Goal: Use online tool/utility: Utilize a website feature to perform a specific function

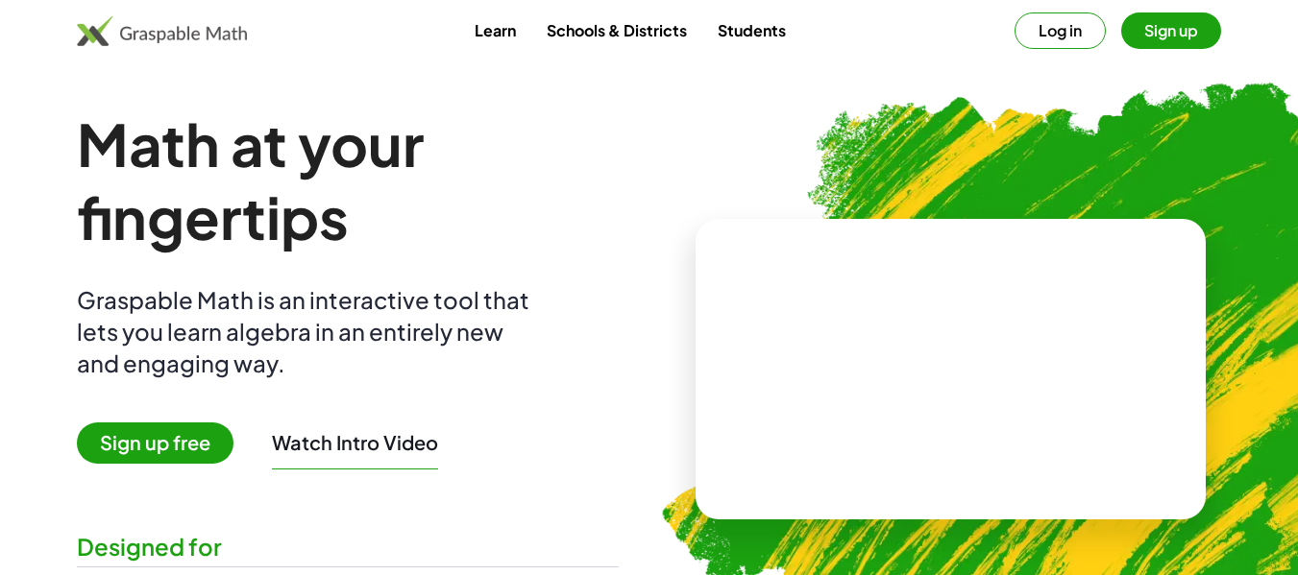
drag, startPoint x: 1104, startPoint y: 427, endPoint x: 836, endPoint y: 247, distance: 323.2
click at [836, 247] on div at bounding box center [950, 369] width 511 height 301
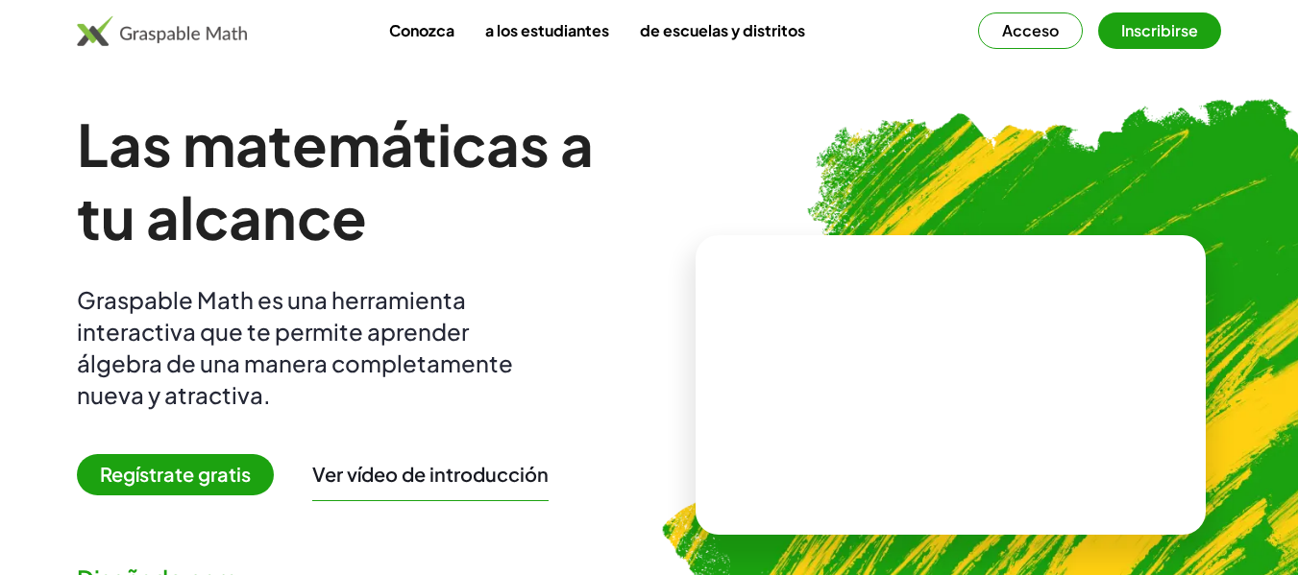
click at [1053, 37] on font "Acceso" at bounding box center [1030, 30] width 57 height 20
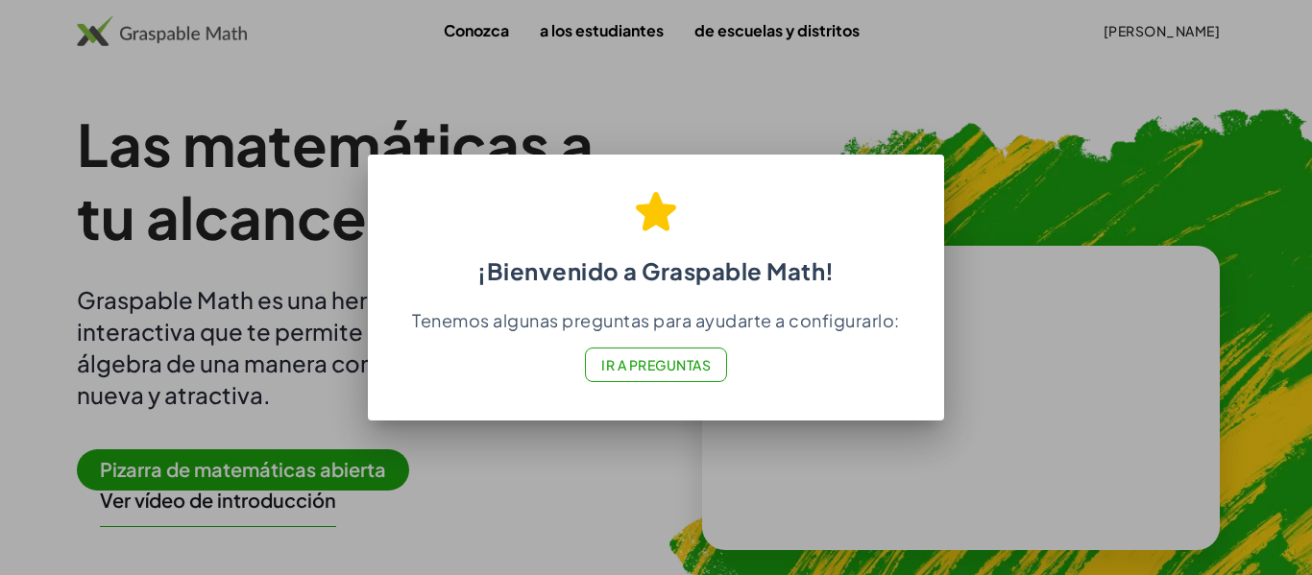
click at [821, 97] on div at bounding box center [656, 287] width 1312 height 575
click at [684, 368] on font "Ir a Preguntas" at bounding box center [656, 364] width 110 height 17
click at [550, 151] on div at bounding box center [656, 287] width 1312 height 575
click at [621, 113] on div at bounding box center [656, 287] width 1312 height 575
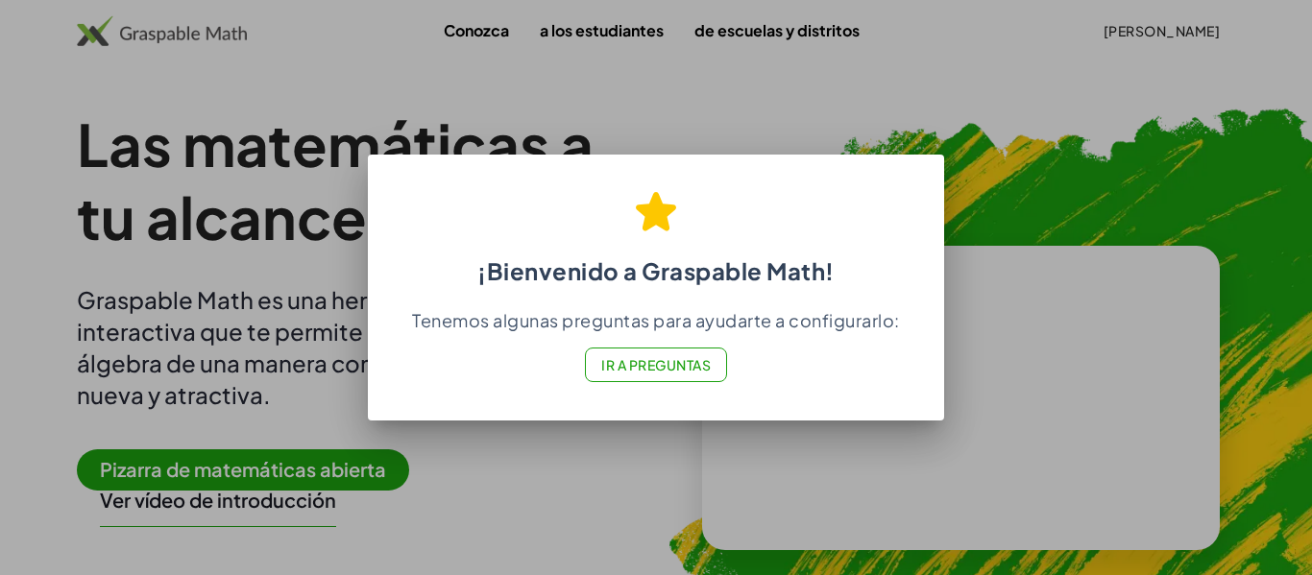
click at [544, 466] on div at bounding box center [656, 287] width 1312 height 575
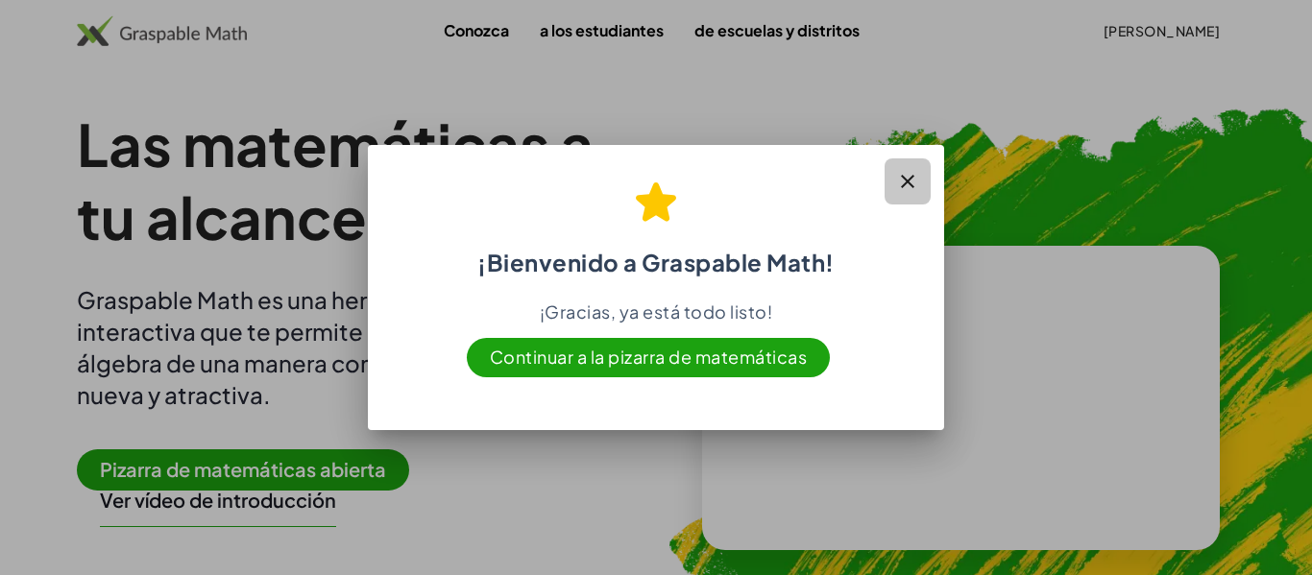
click at [914, 189] on icon "button" at bounding box center [907, 181] width 23 height 23
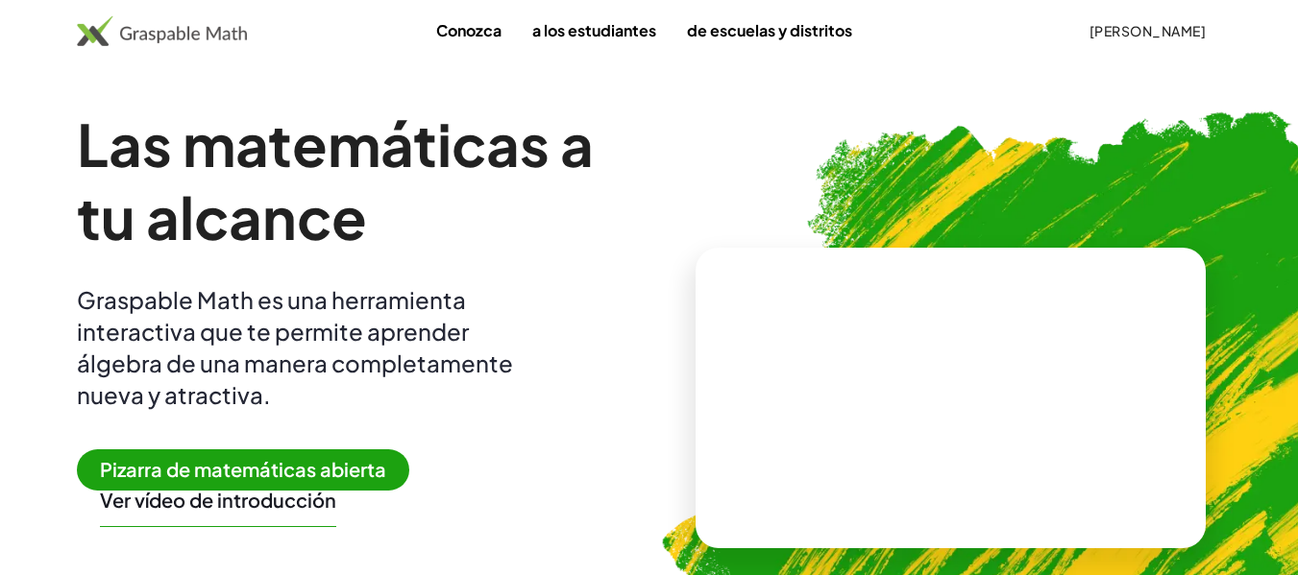
drag, startPoint x: 1309, startPoint y: 38, endPoint x: 182, endPoint y: 40, distance: 1127.7
click at [182, 40] on img at bounding box center [162, 30] width 170 height 31
click at [1148, 39] on button "[PERSON_NAME]" at bounding box center [1147, 30] width 148 height 35
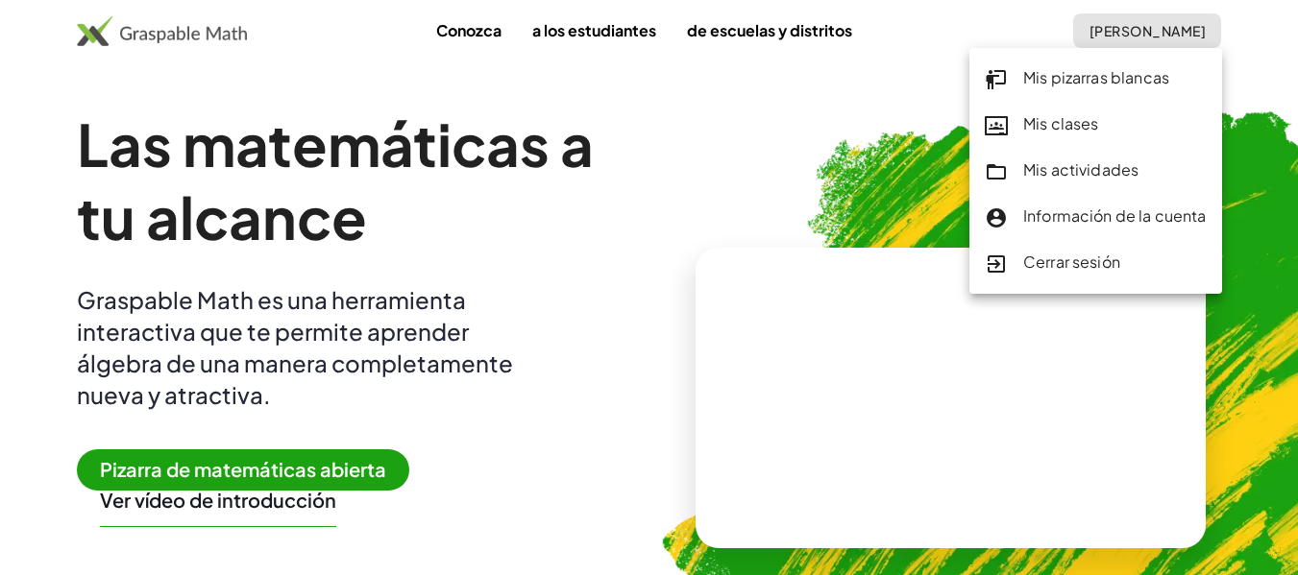
click at [1102, 77] on font "Mis pizarras blancas" at bounding box center [1096, 77] width 146 height 20
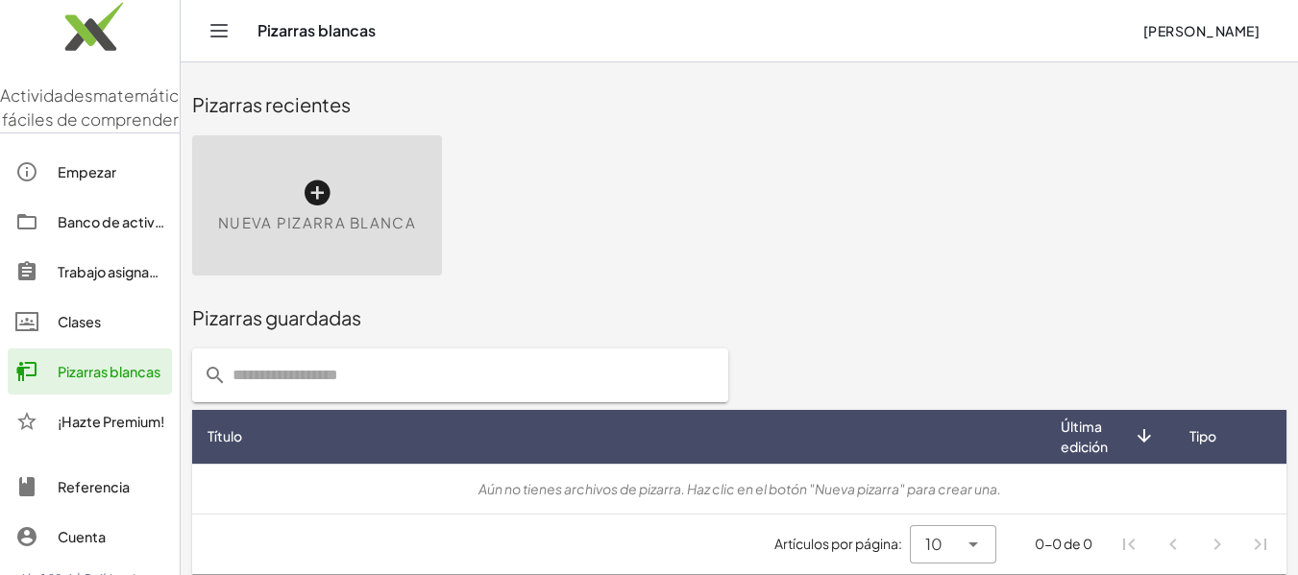
click at [347, 229] on font "Nueva pizarra blanca" at bounding box center [317, 222] width 198 height 18
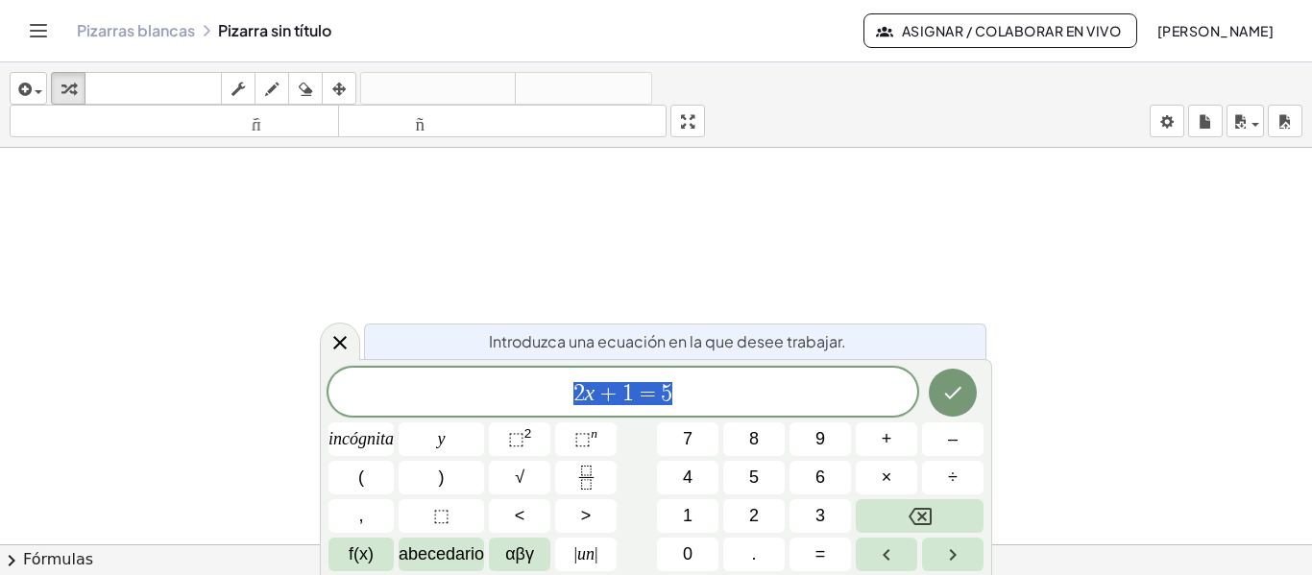
scroll to position [85, 0]
click at [952, 409] on button "Hecho" at bounding box center [953, 393] width 48 height 48
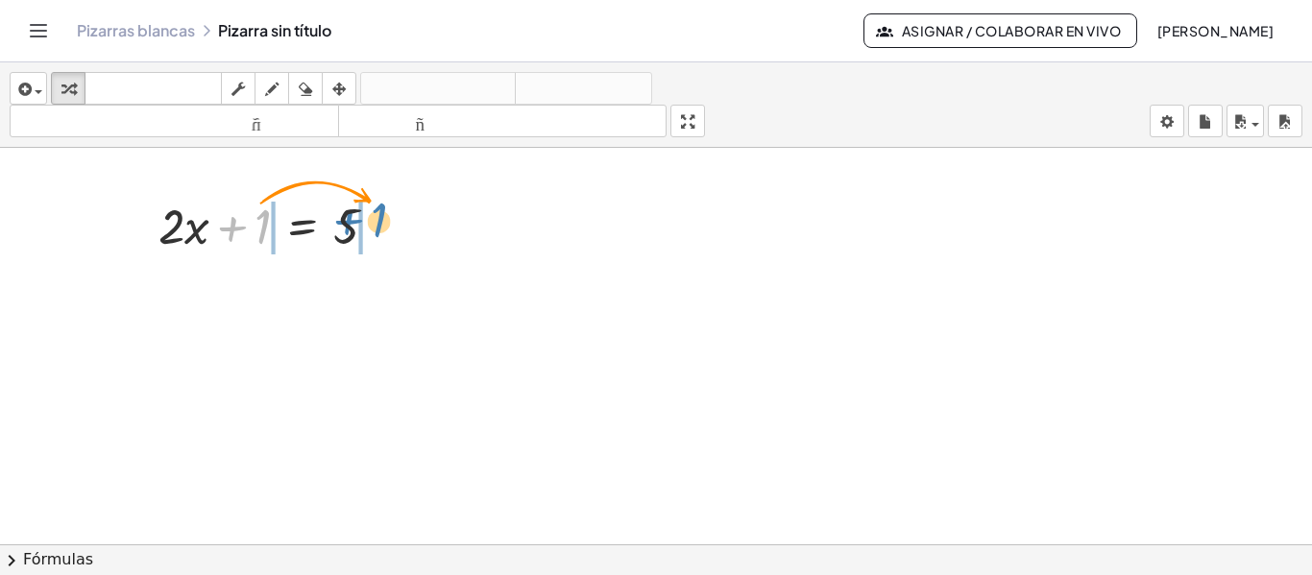
drag, startPoint x: 265, startPoint y: 220, endPoint x: 391, endPoint y: 217, distance: 125.9
click at [391, 217] on div at bounding box center [276, 224] width 254 height 65
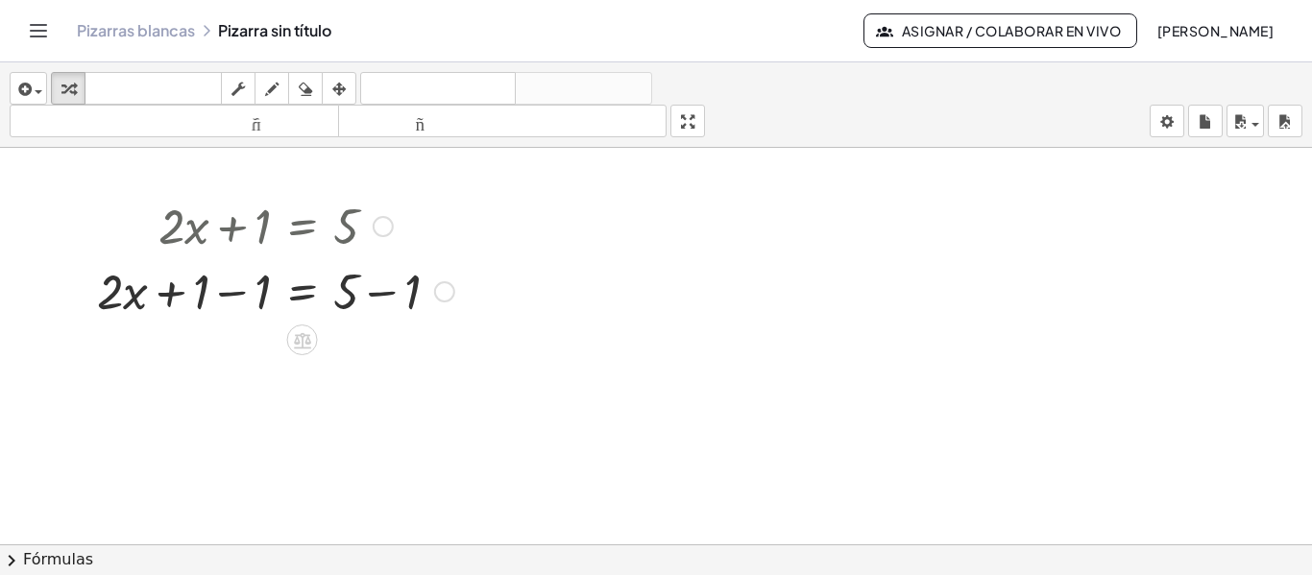
click at [305, 299] on div at bounding box center [275, 289] width 377 height 65
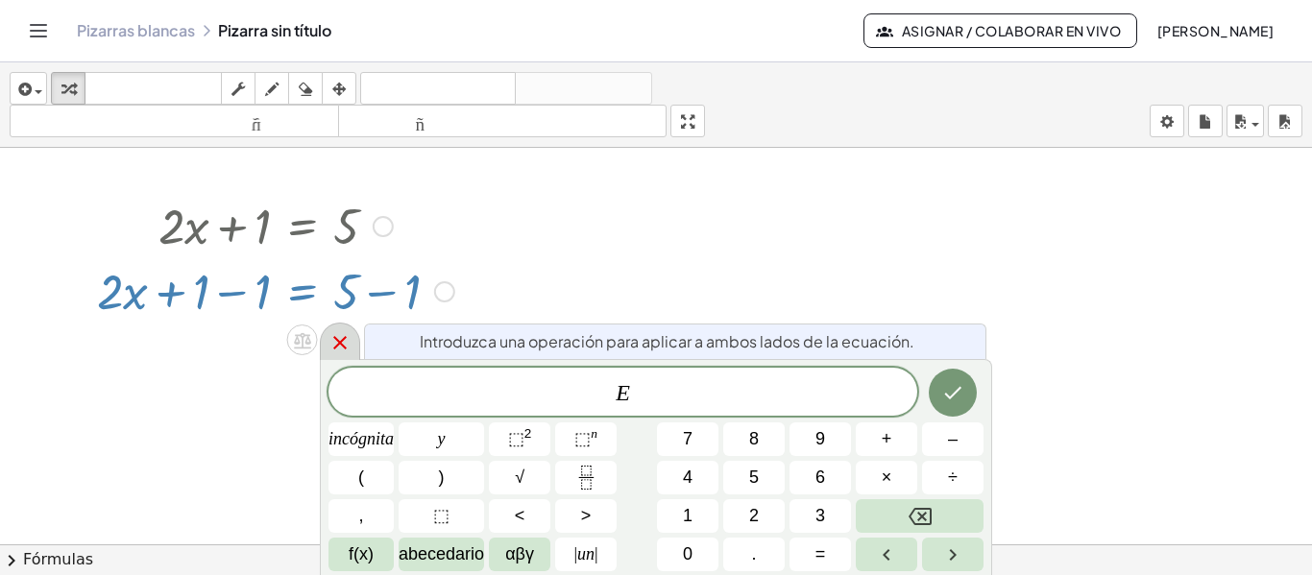
click at [341, 345] on icon at bounding box center [339, 342] width 13 height 13
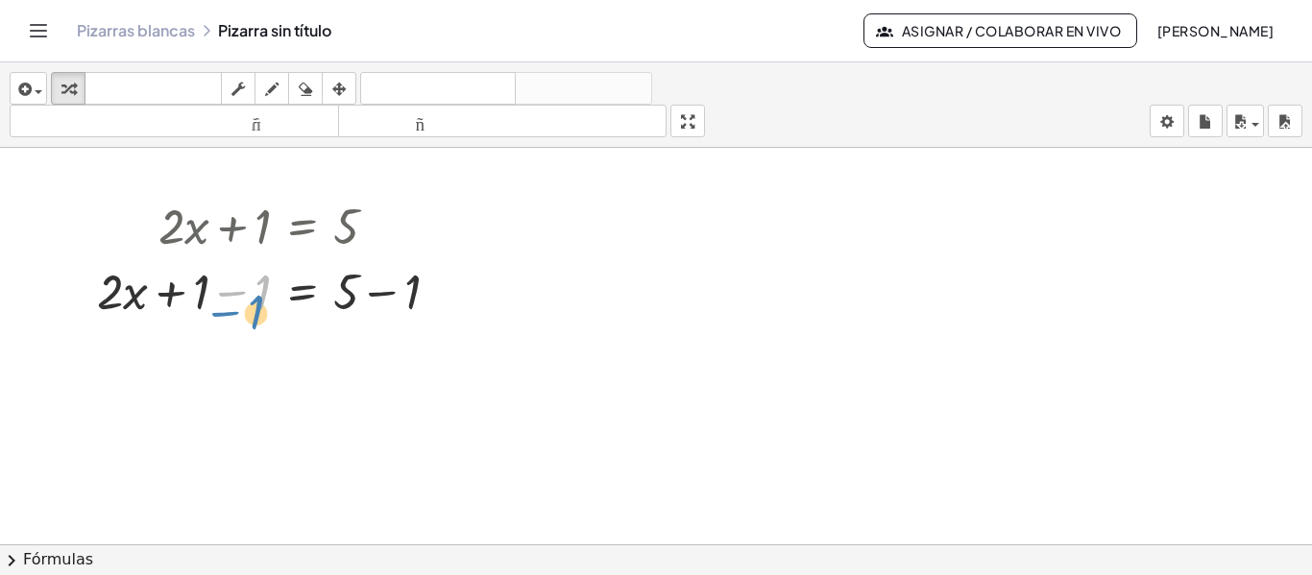
drag, startPoint x: 259, startPoint y: 295, endPoint x: 255, endPoint y: 308, distance: 14.3
click at [255, 308] on div at bounding box center [275, 289] width 377 height 65
drag, startPoint x: 177, startPoint y: 295, endPoint x: 186, endPoint y: 304, distance: 12.9
click at [186, 304] on div at bounding box center [275, 289] width 377 height 65
click at [188, 304] on div at bounding box center [306, 289] width 315 height 65
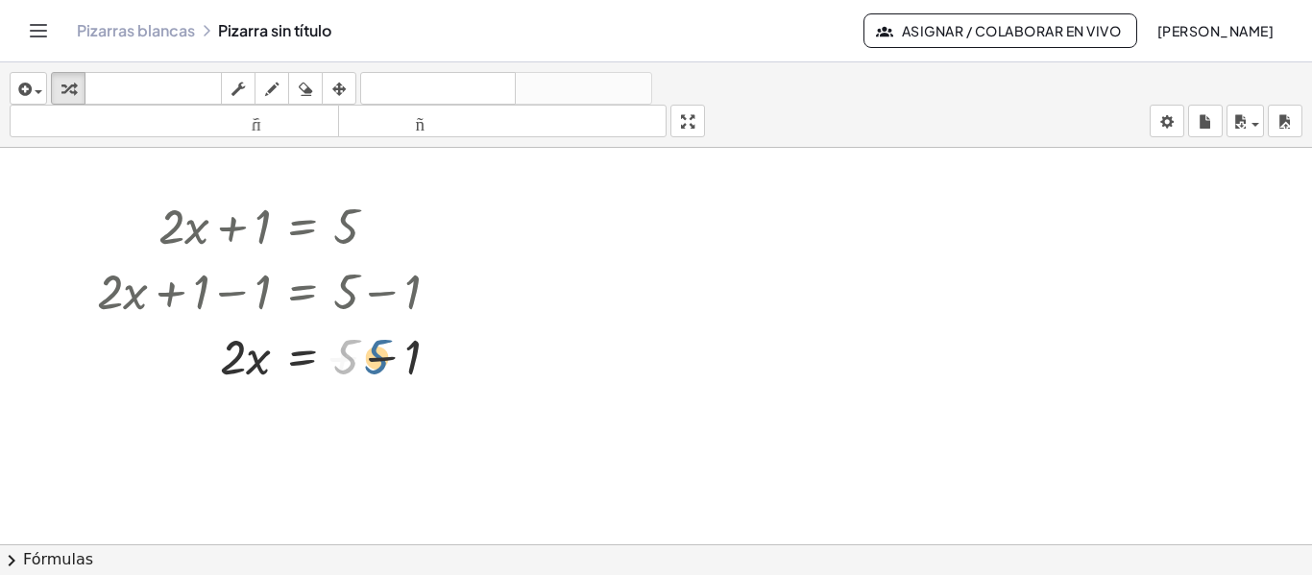
drag, startPoint x: 358, startPoint y: 362, endPoint x: 402, endPoint y: 362, distance: 43.2
click at [402, 362] on div at bounding box center [275, 355] width 377 height 65
drag, startPoint x: 368, startPoint y: 361, endPoint x: 309, endPoint y: 367, distance: 58.9
click at [309, 367] on div at bounding box center [275, 355] width 377 height 65
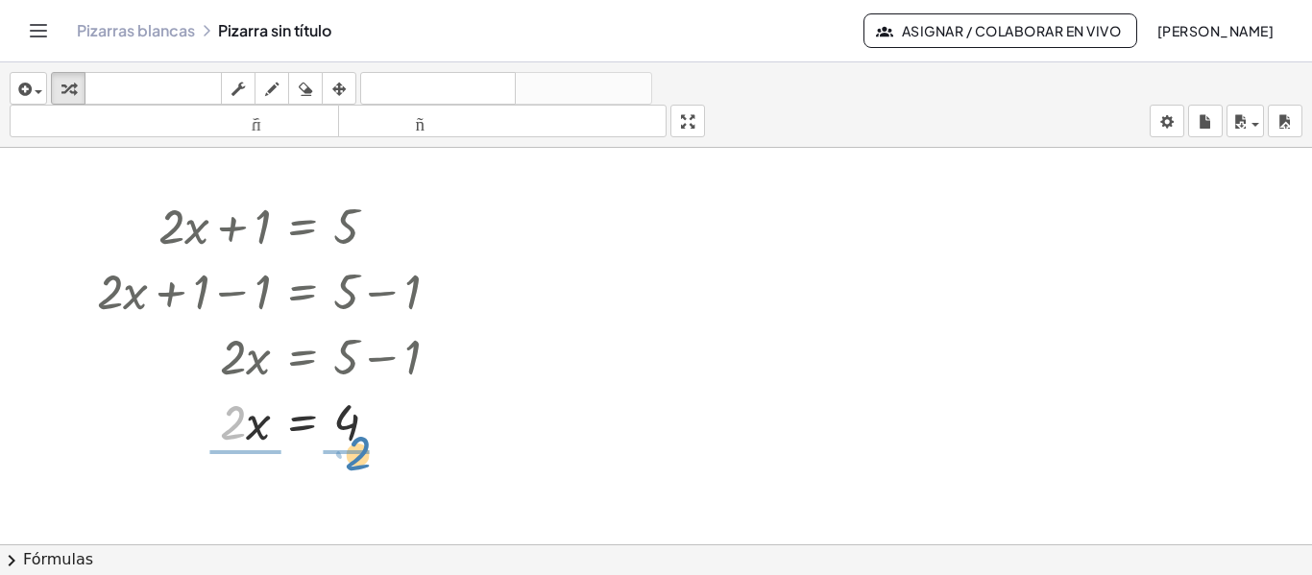
drag, startPoint x: 238, startPoint y: 423, endPoint x: 363, endPoint y: 453, distance: 128.6
click at [258, 402] on div at bounding box center [275, 421] width 377 height 96
drag, startPoint x: 239, startPoint y: 406, endPoint x: 247, endPoint y: 446, distance: 40.1
drag, startPoint x: 345, startPoint y: 405, endPoint x: 346, endPoint y: 448, distance: 42.3
click at [346, 448] on div at bounding box center [275, 420] width 377 height 63
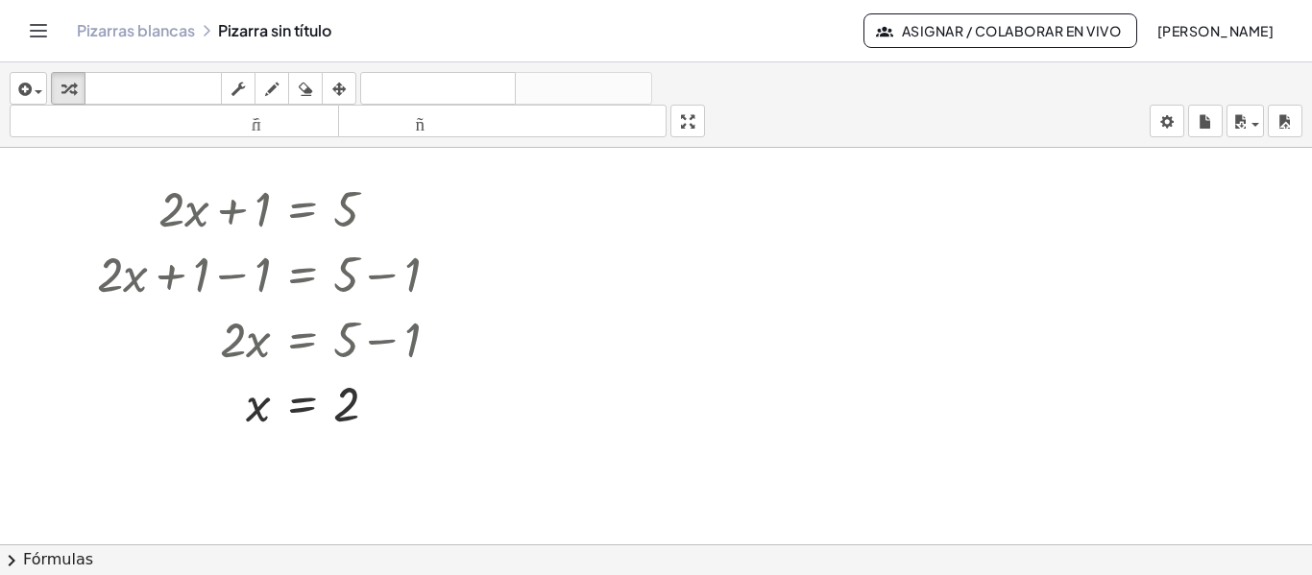
scroll to position [81, 0]
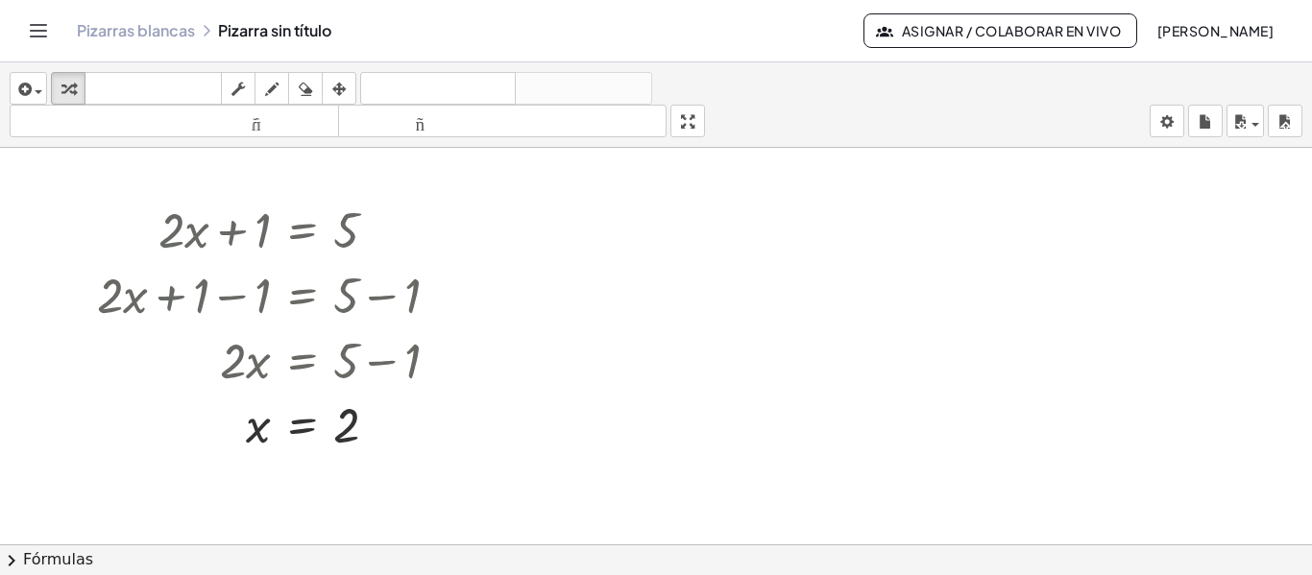
click at [684, 355] on div at bounding box center [656, 477] width 1312 height 820
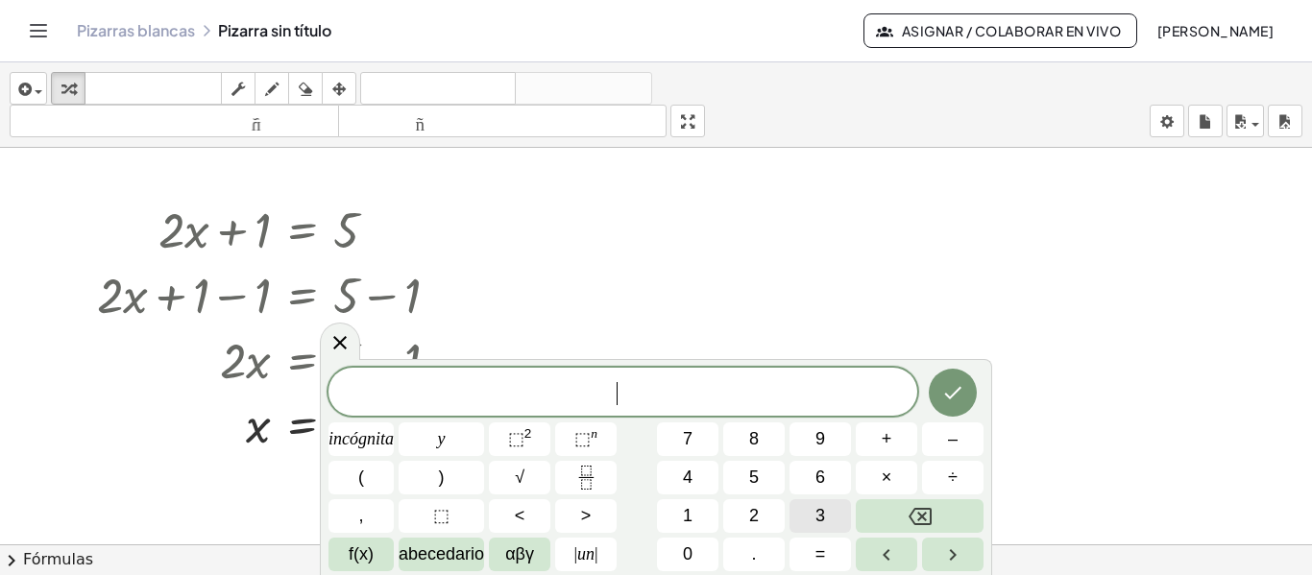
click at [832, 509] on button "3" at bounding box center [820, 516] width 61 height 34
click at [817, 231] on div at bounding box center [656, 477] width 1312 height 820
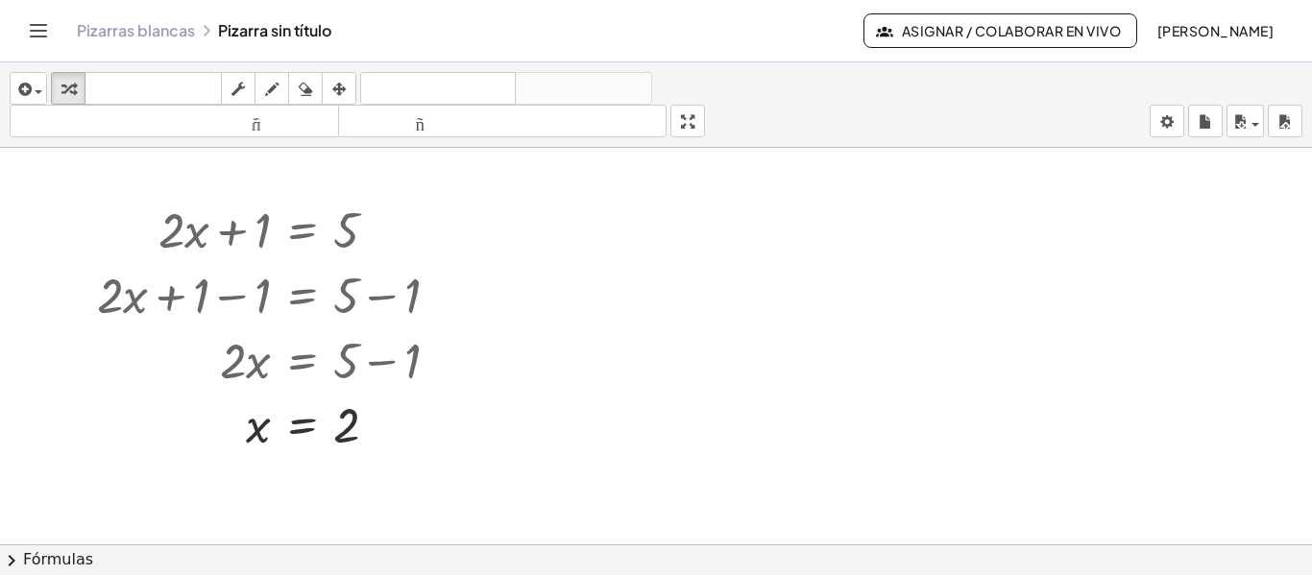
click at [495, 174] on div at bounding box center [656, 477] width 1312 height 820
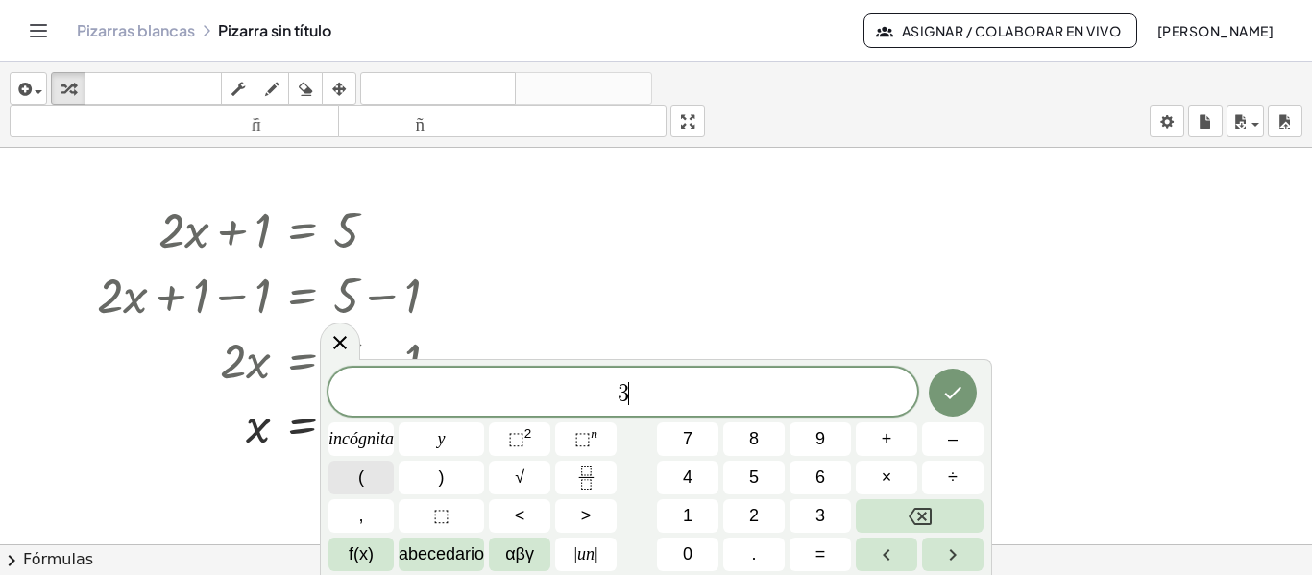
click at [342, 473] on button "(" at bounding box center [361, 478] width 65 height 34
click at [894, 519] on button "Retroceso" at bounding box center [920, 516] width 128 height 34
click at [342, 478] on button "(" at bounding box center [361, 478] width 65 height 34
click at [464, 446] on button "y" at bounding box center [441, 440] width 85 height 34
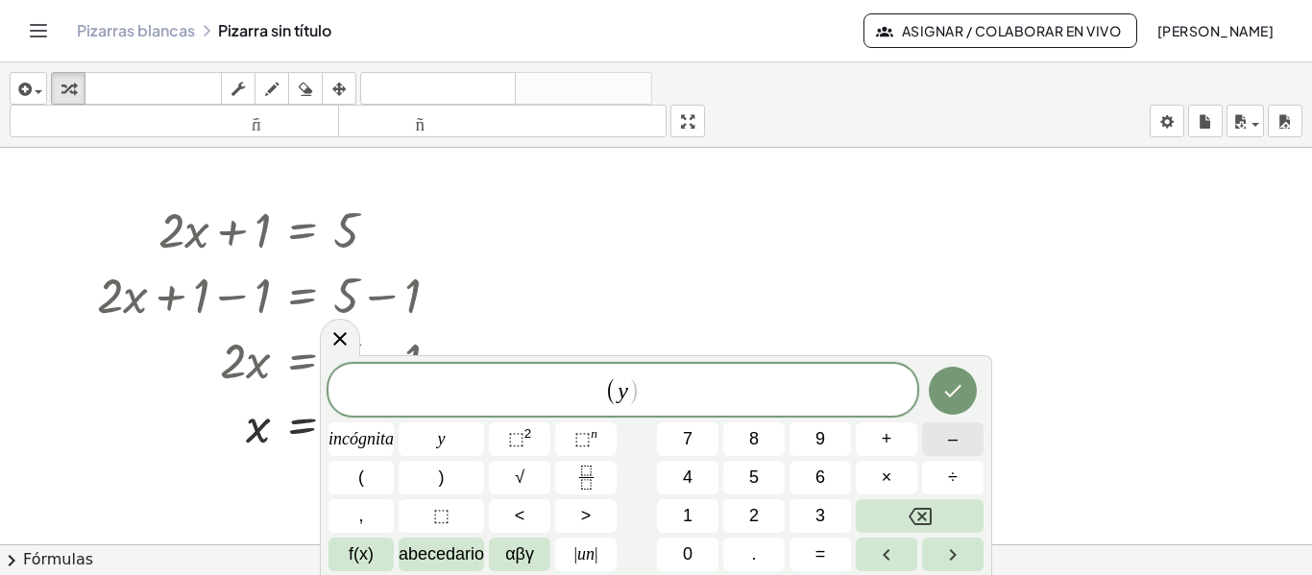
click at [932, 455] on button "–" at bounding box center [952, 440] width 61 height 34
click at [811, 525] on button "3" at bounding box center [820, 516] width 61 height 34
click at [441, 460] on div "( y − 3 ​ ) incógnita y ⬚ 2 ⬚ n 7 8 9 + – ( ) √ 4 5 6 × ÷ , ⬚ < > 1 2 3 f(x) ab…" at bounding box center [656, 467] width 655 height 207
click at [441, 475] on font ")" at bounding box center [442, 477] width 6 height 19
click at [532, 431] on font "2" at bounding box center [528, 433] width 8 height 14
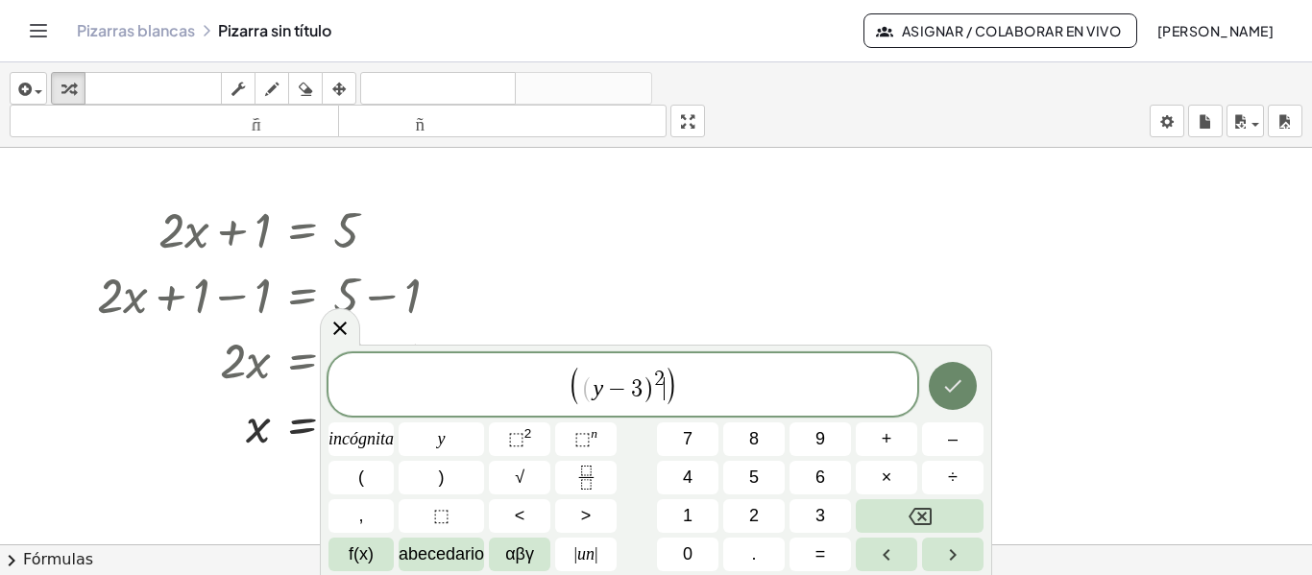
click at [965, 400] on button "Hecho" at bounding box center [953, 386] width 48 height 48
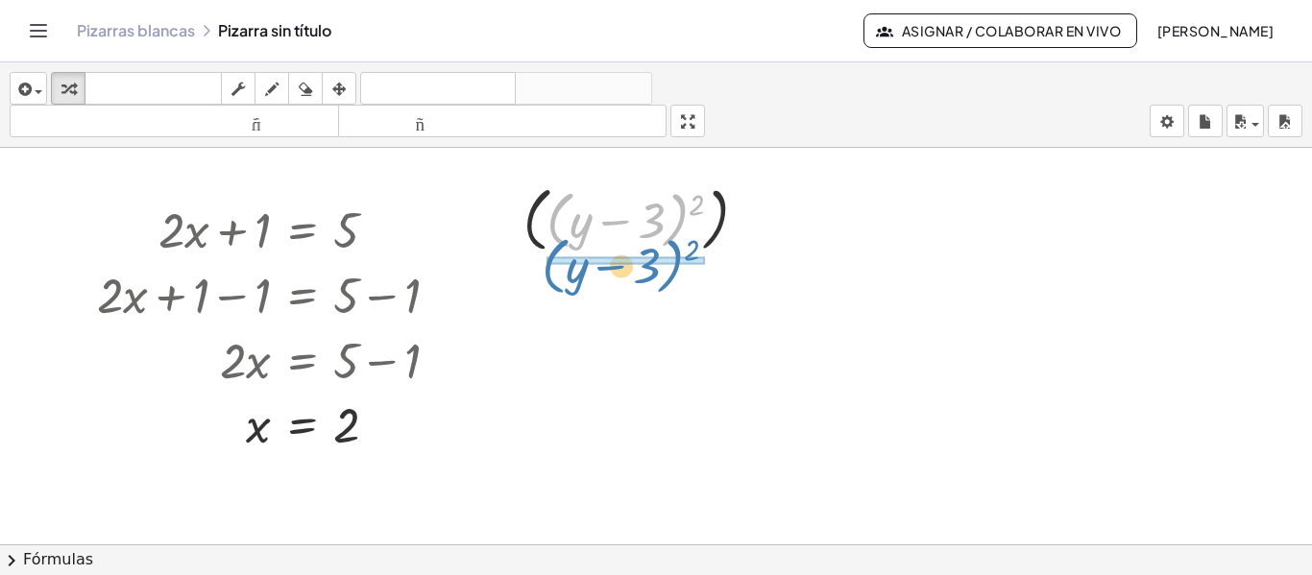
drag, startPoint x: 668, startPoint y: 245, endPoint x: 659, endPoint y: 273, distance: 29.2
click at [659, 273] on div "+ · 2 · x + 1 = 5 + · 2 · x + 1 − 1 = + 5 − 1 + · 2 · x + 0 = + 5 − 1 · 2 · x =…" at bounding box center [656, 477] width 1312 height 820
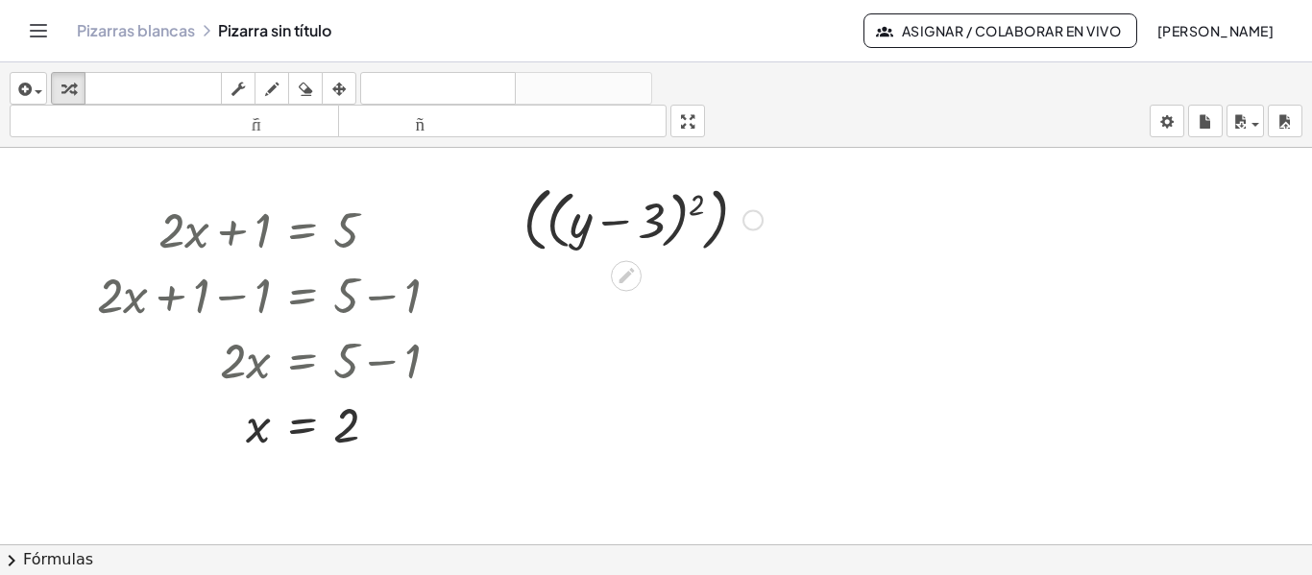
click at [615, 232] on div at bounding box center [643, 219] width 258 height 80
click at [615, 230] on div at bounding box center [643, 219] width 258 height 80
click at [747, 224] on div at bounding box center [753, 220] width 21 height 21
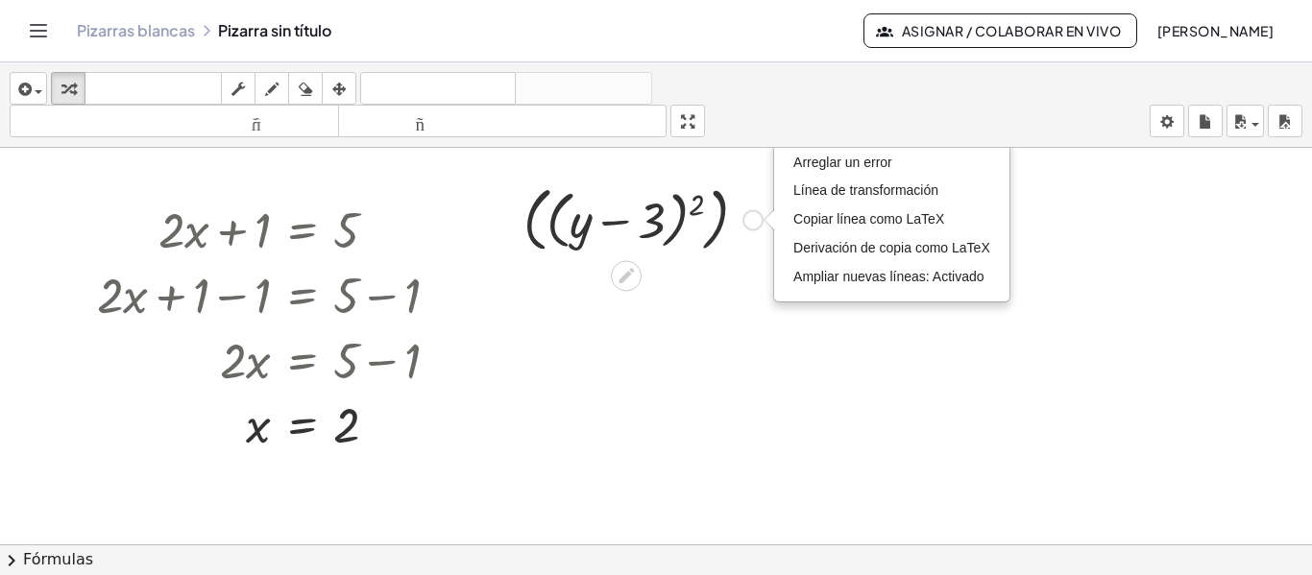
click at [747, 224] on div "Arreglar un error Línea de transformación Copiar línea como LaTeX Derivación de…" at bounding box center [753, 220] width 21 height 21
drag, startPoint x: 760, startPoint y: 281, endPoint x: 760, endPoint y: 317, distance: 35.5
click at [760, 317] on div "+ · 2 · x + 1 = 5 + · 2 · x + 1 − 1 = + 5 − 1 + · 2 · x + 0 = + 5 − 1 · 2 · x =…" at bounding box center [656, 477] width 1312 height 820
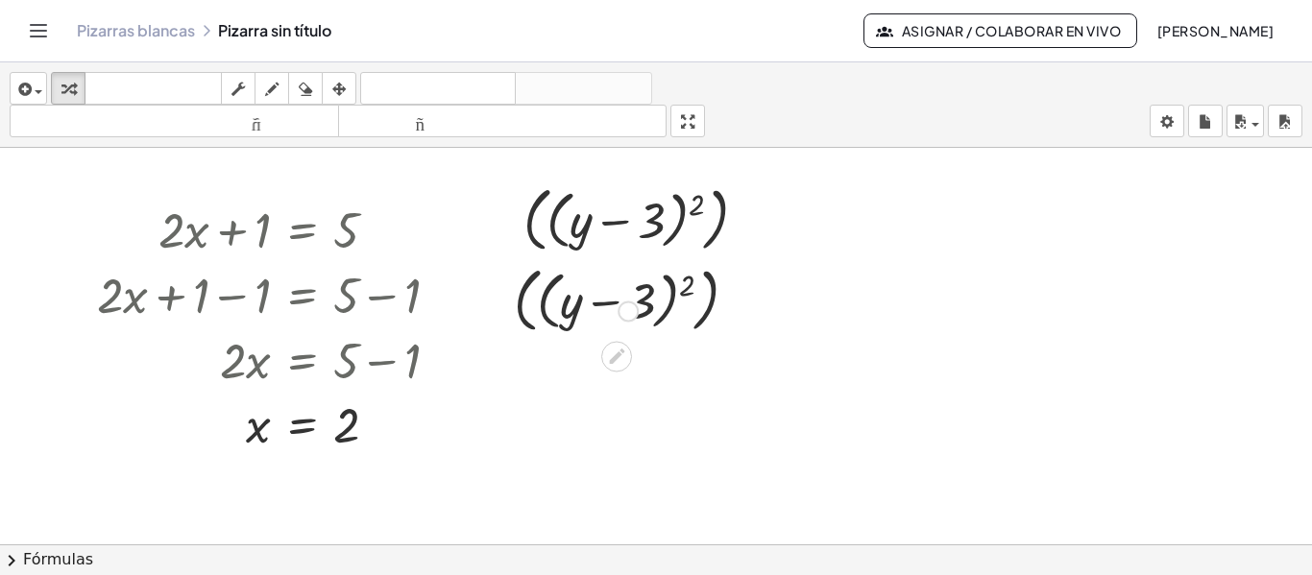
click at [760, 317] on div at bounding box center [633, 299] width 258 height 80
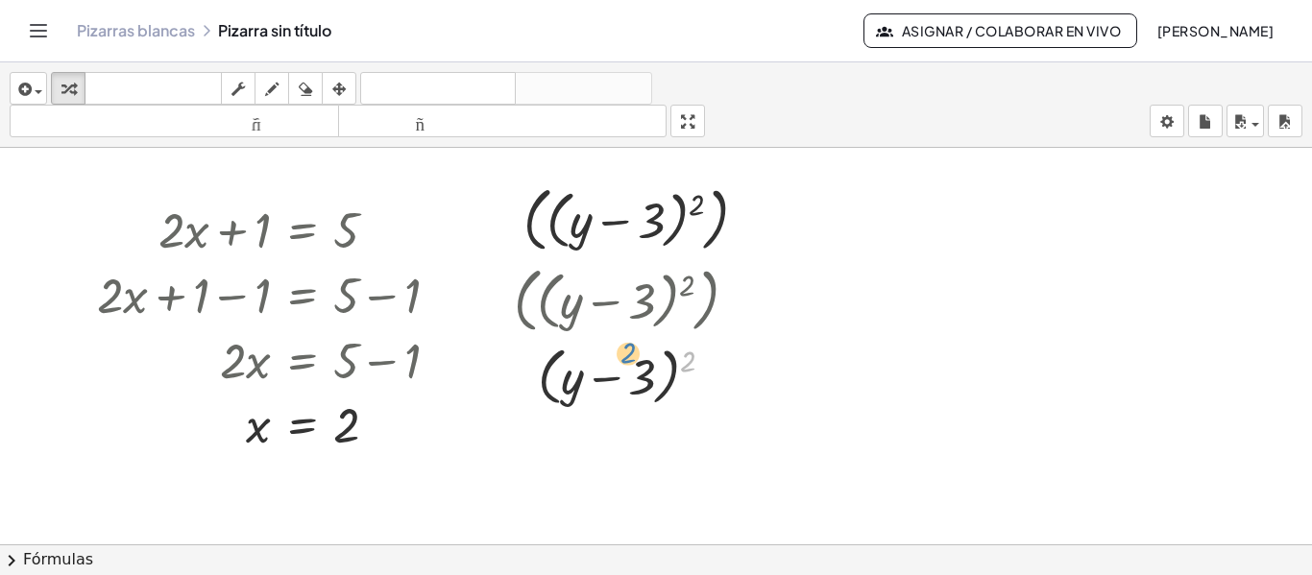
drag, startPoint x: 684, startPoint y: 374, endPoint x: 620, endPoint y: 367, distance: 64.7
click at [620, 367] on div at bounding box center [633, 375] width 258 height 73
drag, startPoint x: 684, startPoint y: 366, endPoint x: 566, endPoint y: 379, distance: 118.9
click at [566, 379] on div at bounding box center [633, 375] width 258 height 73
drag, startPoint x: 681, startPoint y: 366, endPoint x: 586, endPoint y: 397, distance: 99.9
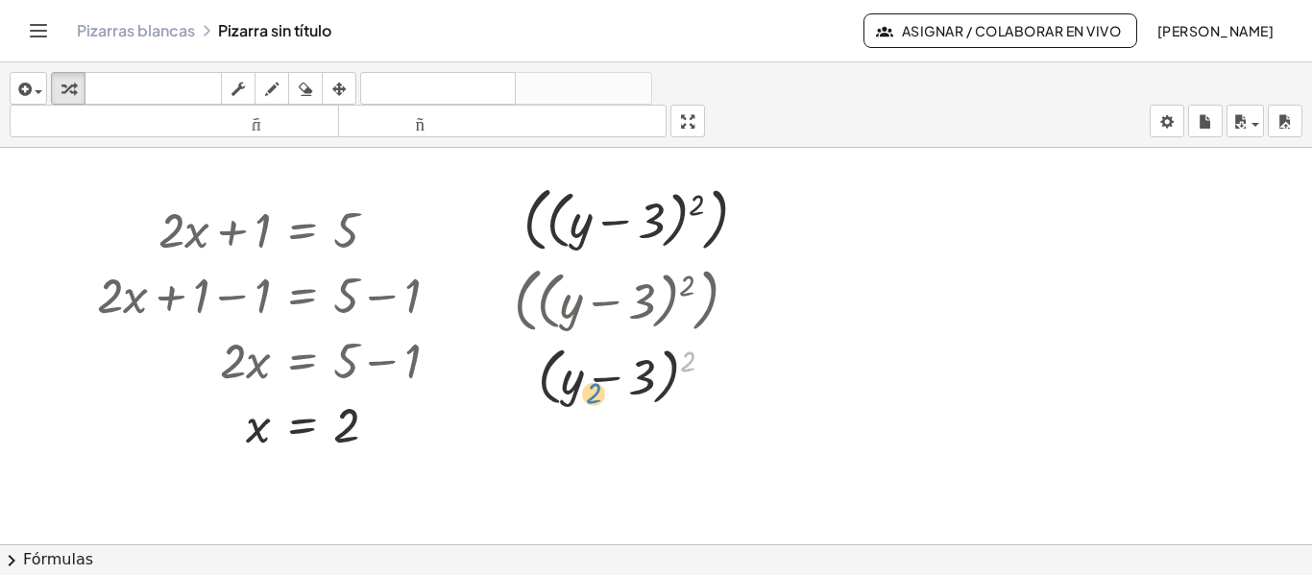
click at [586, 397] on div at bounding box center [633, 375] width 258 height 73
drag, startPoint x: 660, startPoint y: 370, endPoint x: 704, endPoint y: 383, distance: 46.2
click at [704, 383] on div at bounding box center [633, 375] width 258 height 73
drag, startPoint x: 641, startPoint y: 383, endPoint x: 605, endPoint y: 382, distance: 35.6
click at [605, 382] on div at bounding box center [633, 375] width 258 height 73
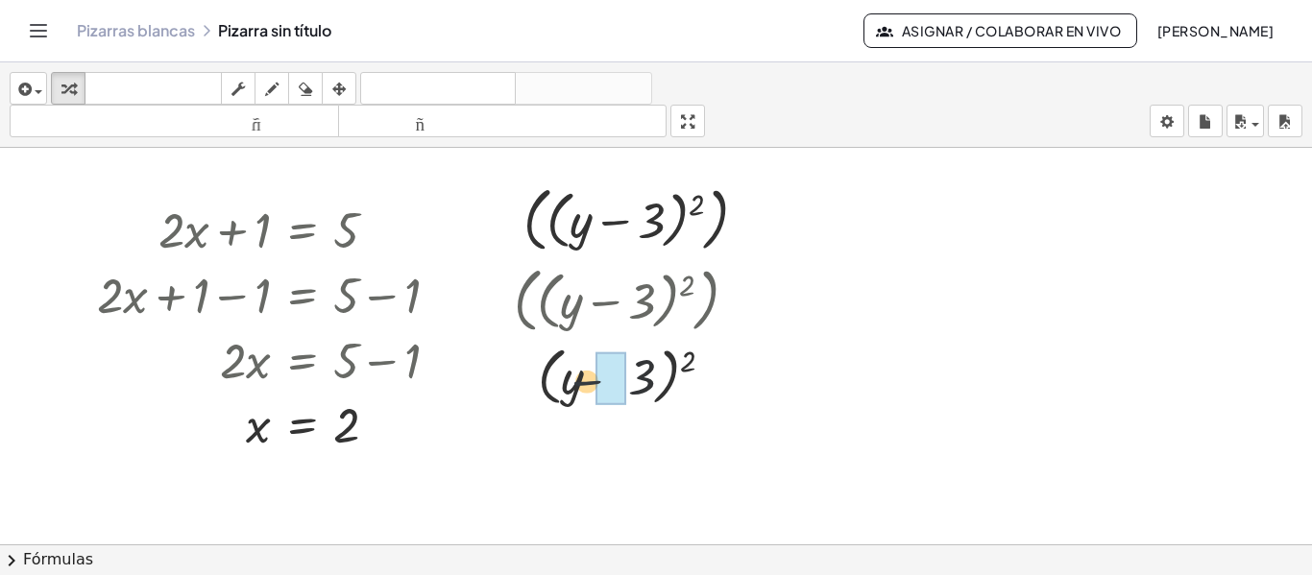
drag, startPoint x: 578, startPoint y: 384, endPoint x: 561, endPoint y: 386, distance: 17.4
click at [561, 386] on div at bounding box center [633, 375] width 258 height 73
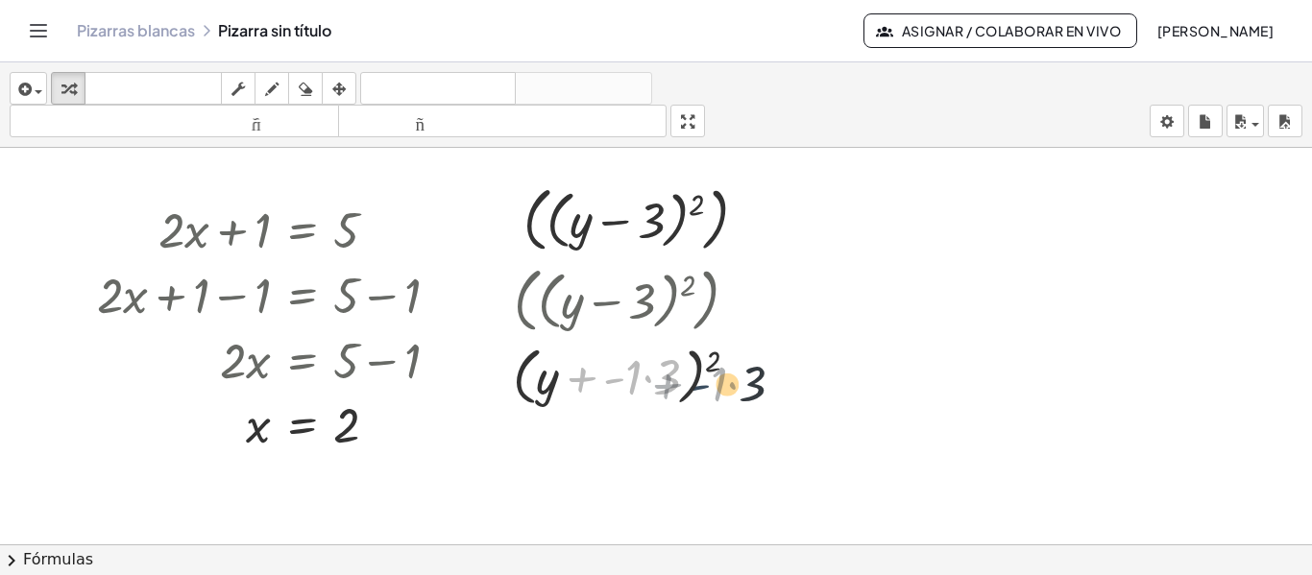
drag, startPoint x: 561, startPoint y: 386, endPoint x: 654, endPoint y: 395, distance: 93.6
click at [654, 395] on div at bounding box center [633, 375] width 261 height 73
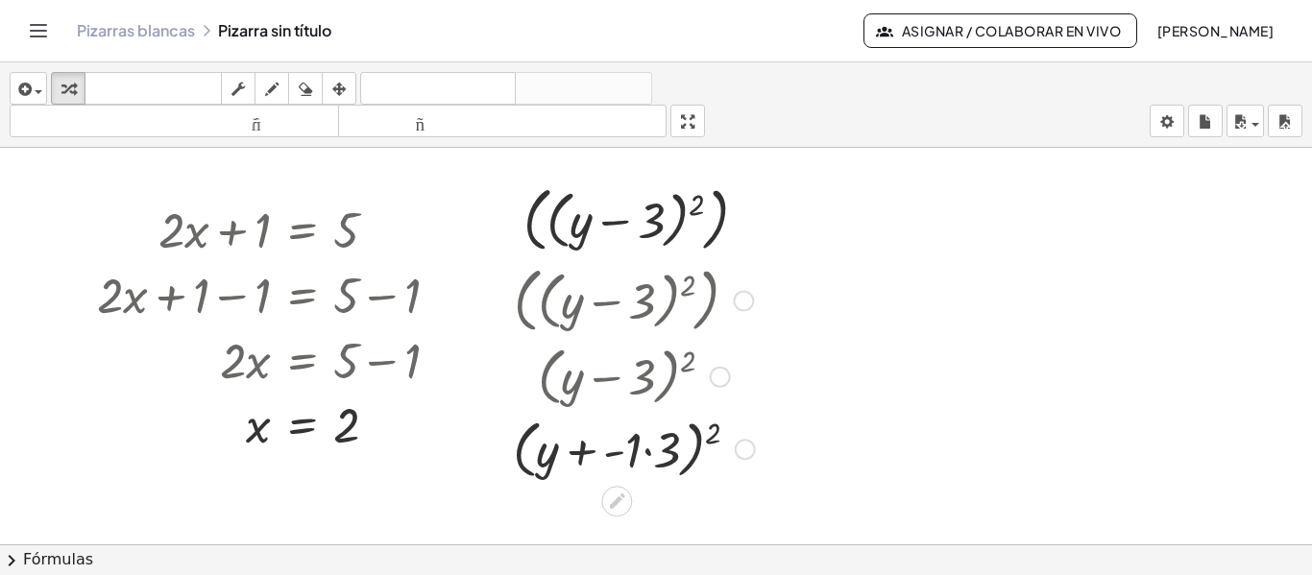
drag, startPoint x: 553, startPoint y: 381, endPoint x: 642, endPoint y: 397, distance: 89.7
click at [642, 397] on div at bounding box center [633, 375] width 261 height 73
drag, startPoint x: 725, startPoint y: 475, endPoint x: 746, endPoint y: 353, distance: 124.8
click at [617, 302] on div "( ( + y − 3 ) 2 ) ( + y − 3 ) 2 ( + y - 3 ) 2 + · 1 ·" at bounding box center [617, 302] width 0 height 0
